Goal: Find specific page/section: Find specific page/section

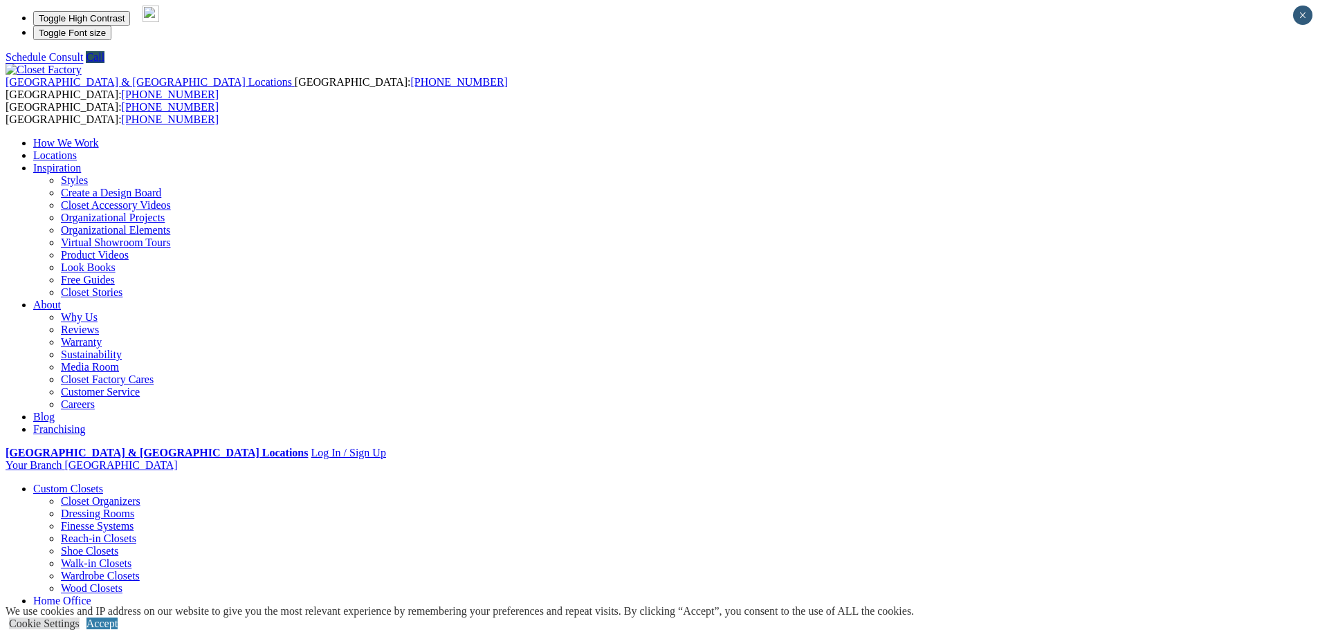
click at [77, 149] on link "Locations" at bounding box center [55, 155] width 44 height 12
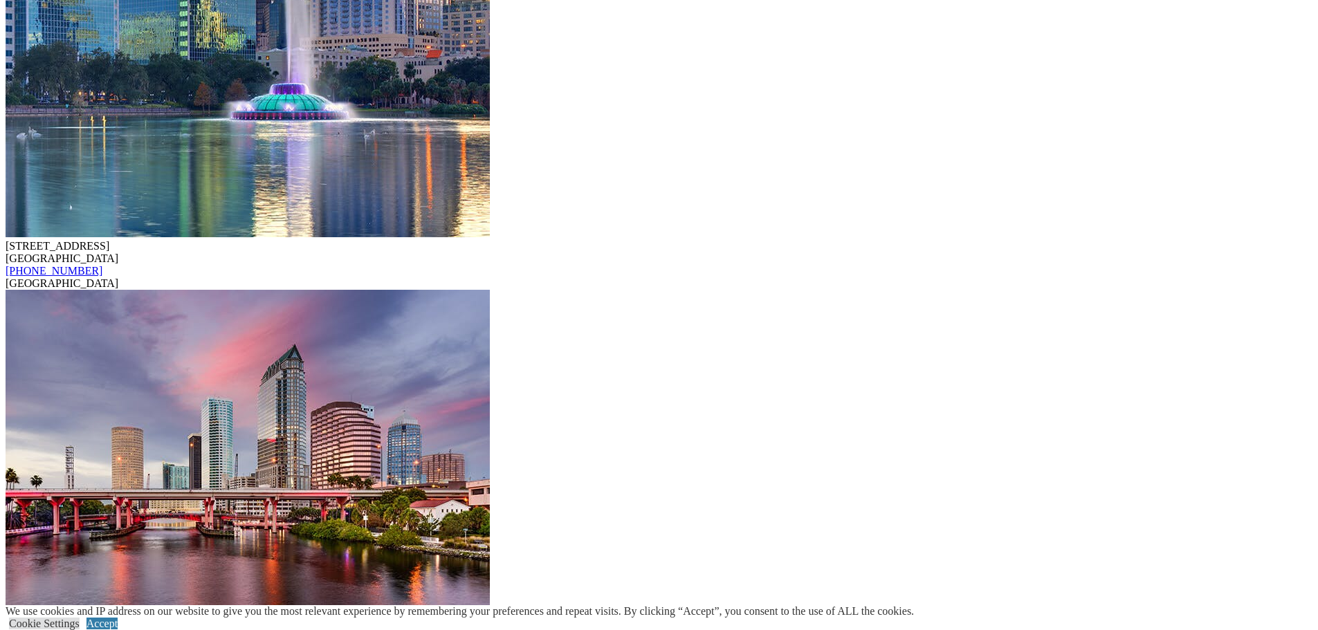
scroll to position [11510, 0]
